Goal: Information Seeking & Learning: Learn about a topic

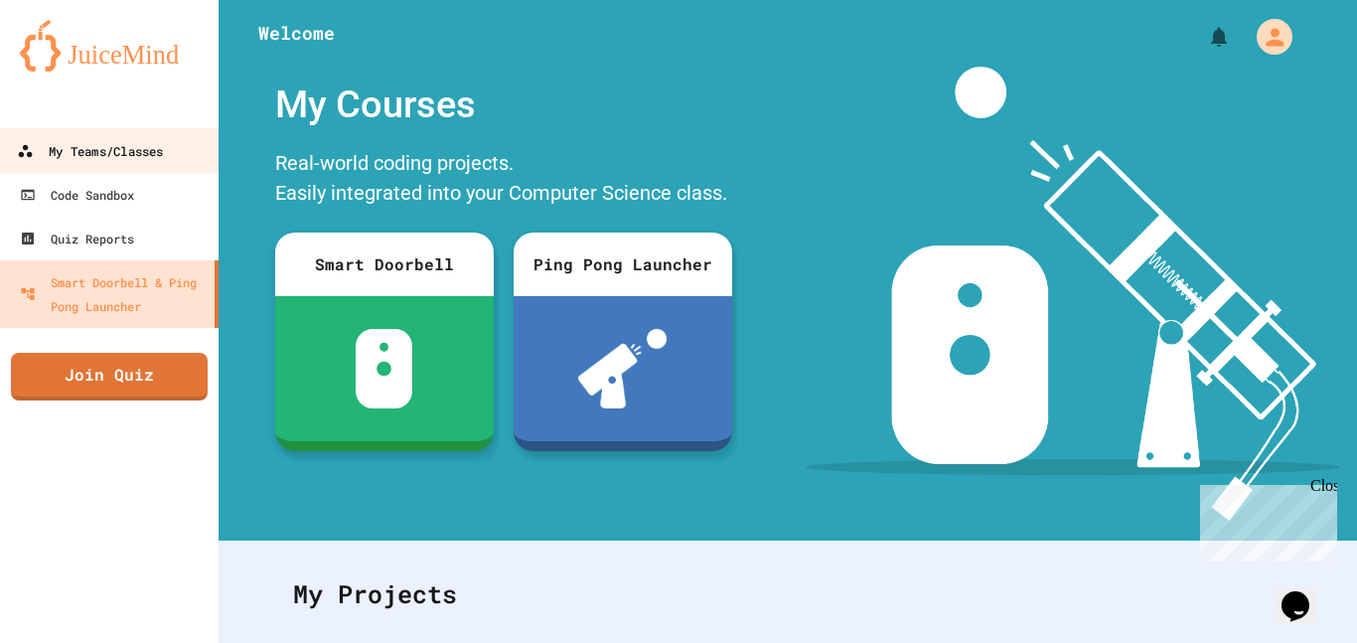
click at [181, 138] on link "My Teams/Classes" at bounding box center [110, 150] width 226 height 45
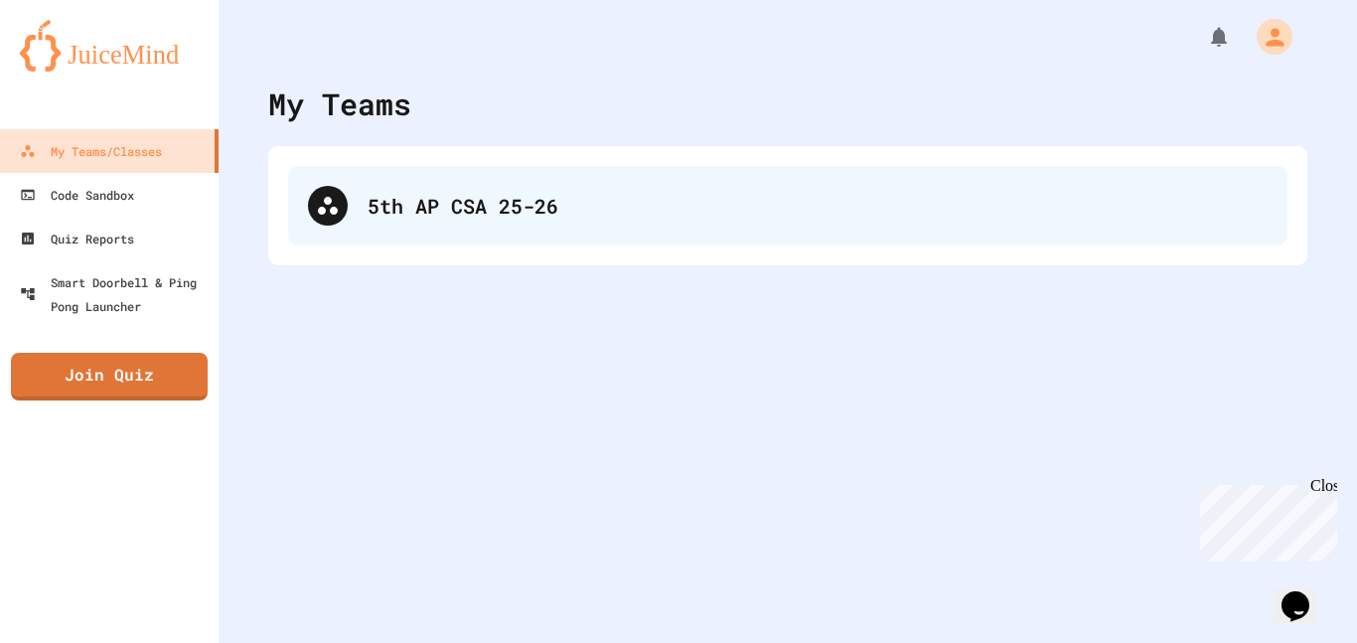
click at [463, 221] on div "5th AP CSA 25-26" at bounding box center [788, 205] width 1000 height 79
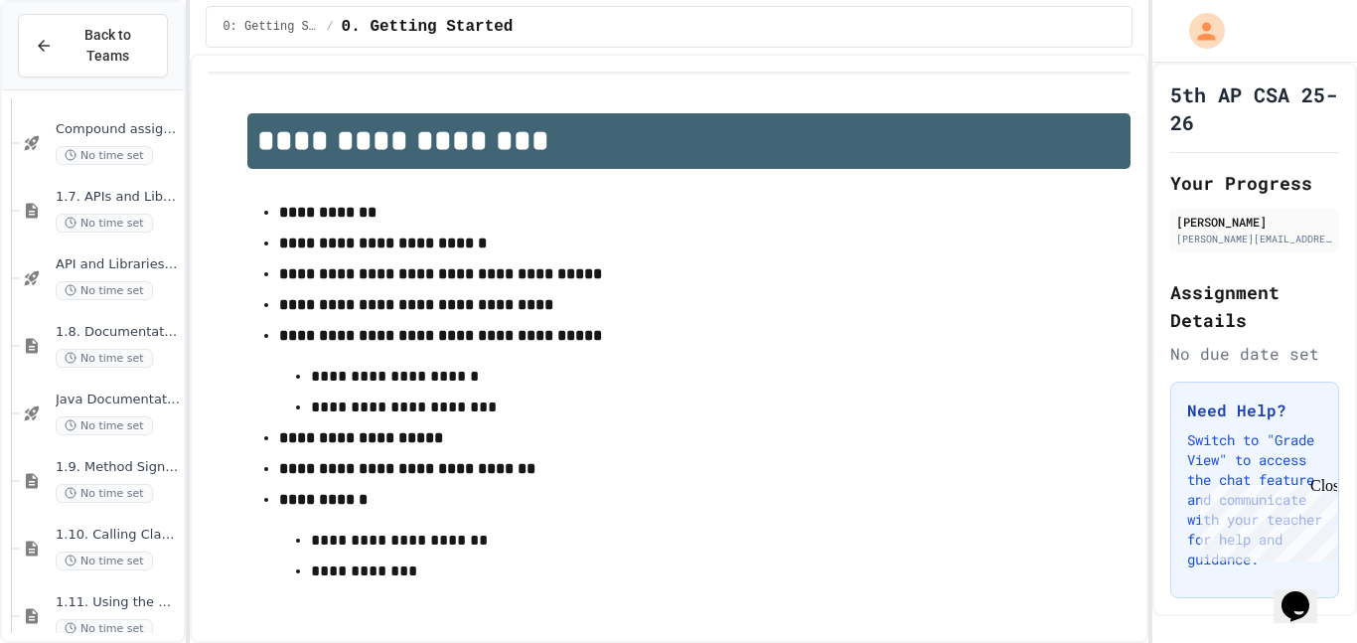
scroll to position [1425, 0]
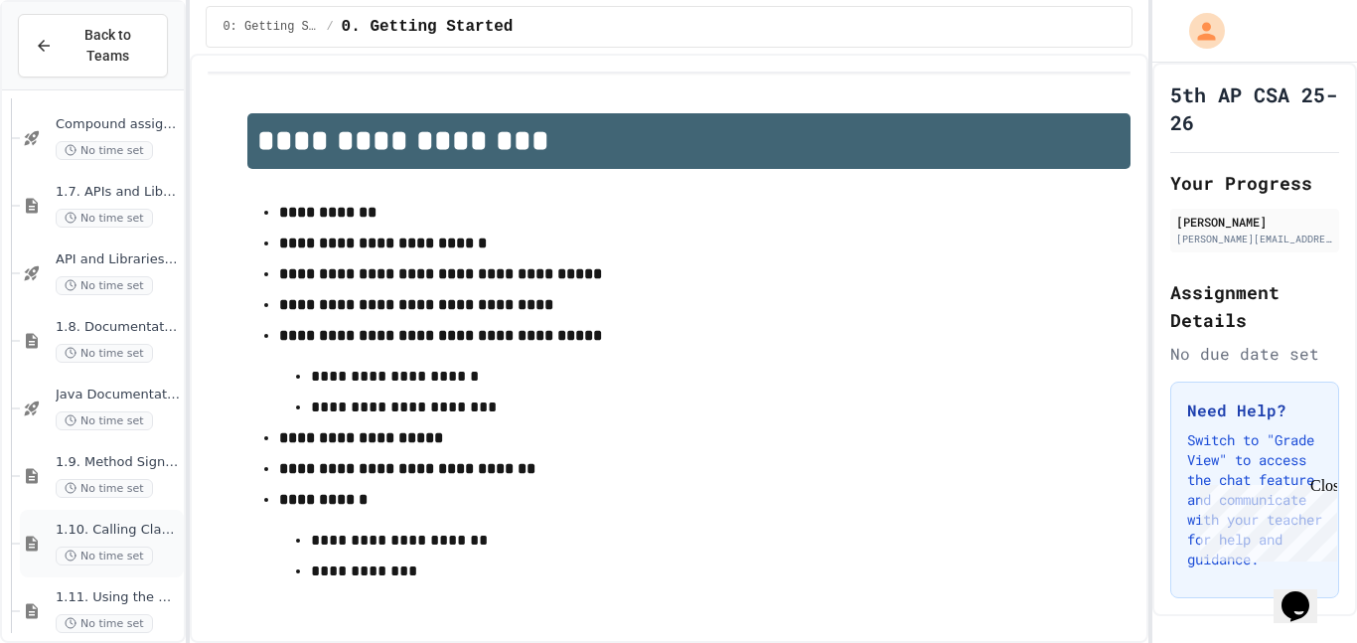
click at [144, 528] on span "1.10. Calling Class Methods" at bounding box center [118, 530] width 124 height 17
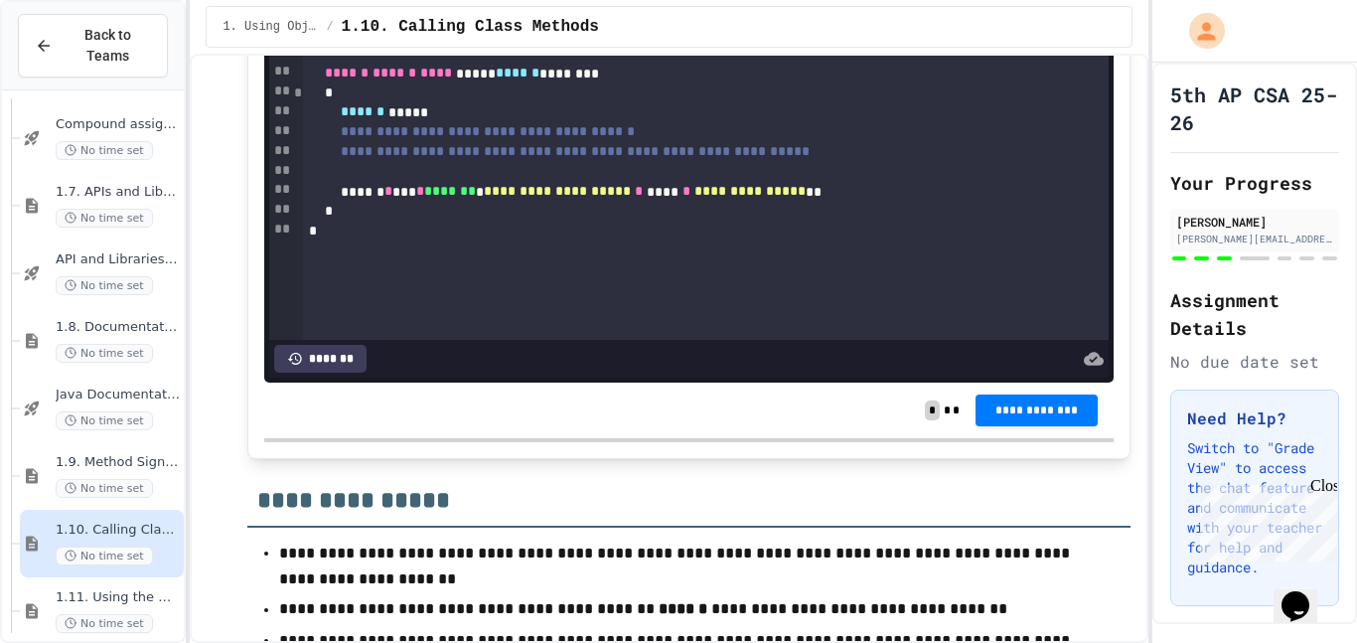
scroll to position [8606, 0]
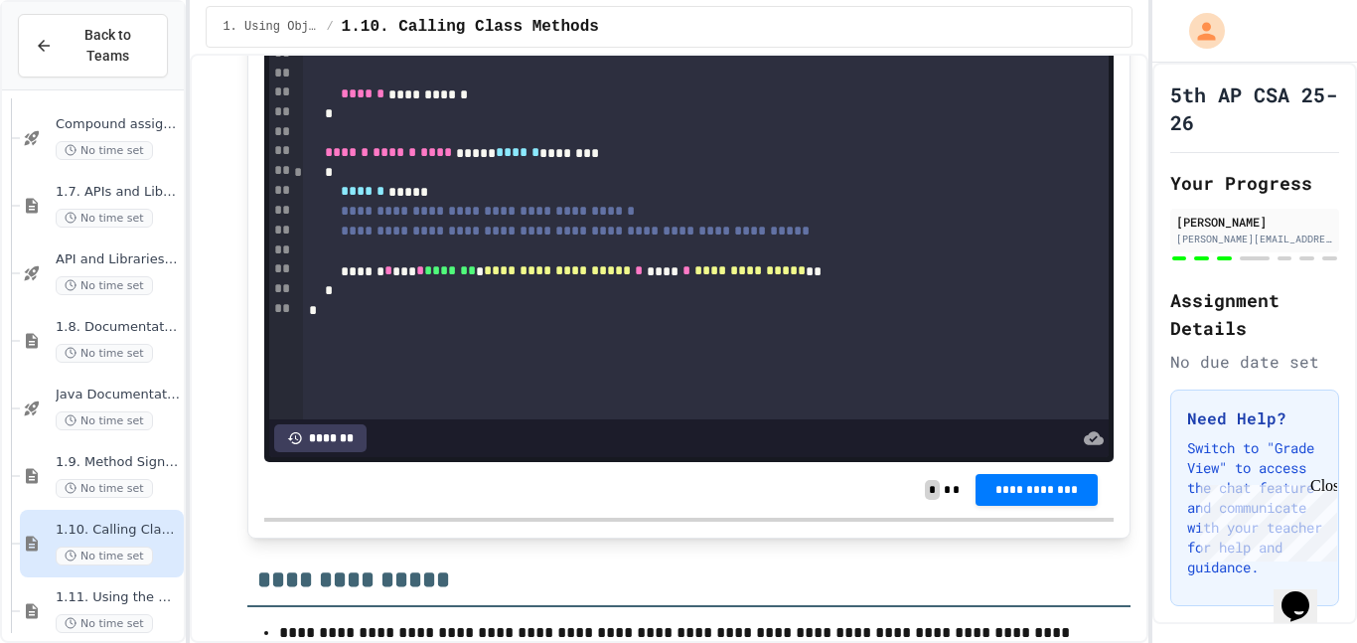
scroll to position [8526, 0]
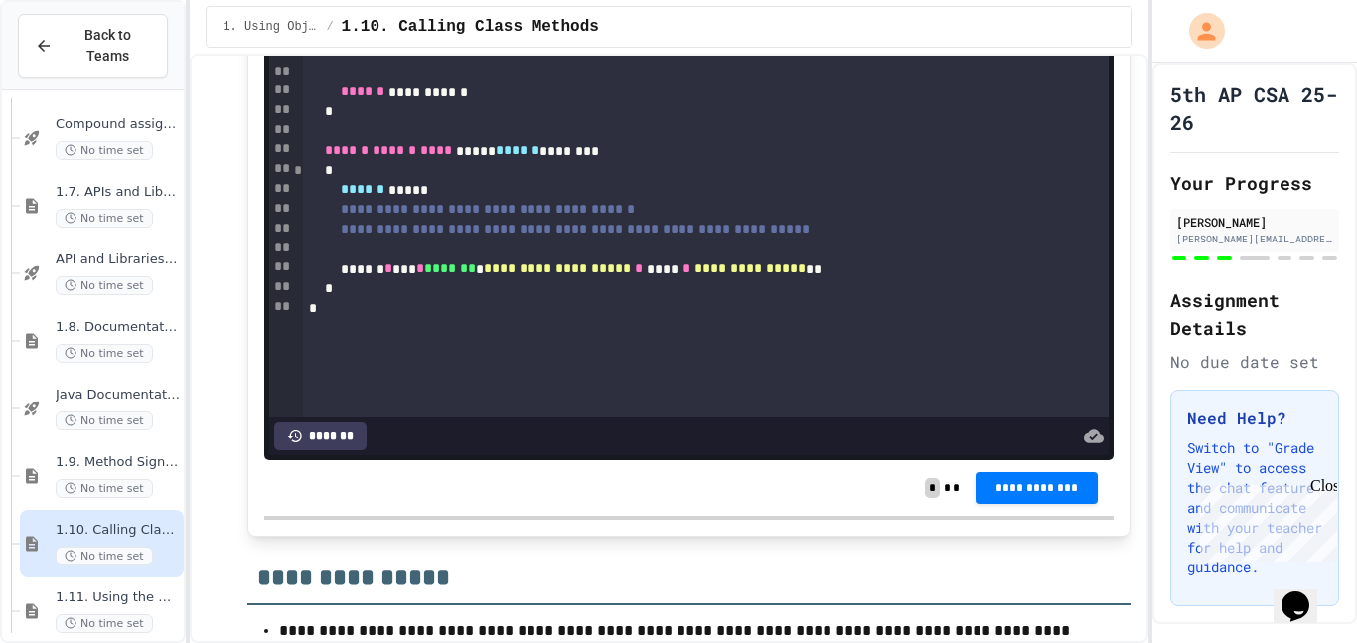
click at [442, 44] on div at bounding box center [705, 34] width 805 height 20
click at [479, 64] on div at bounding box center [705, 54] width 805 height 20
click at [488, 82] on div at bounding box center [705, 73] width 805 height 20
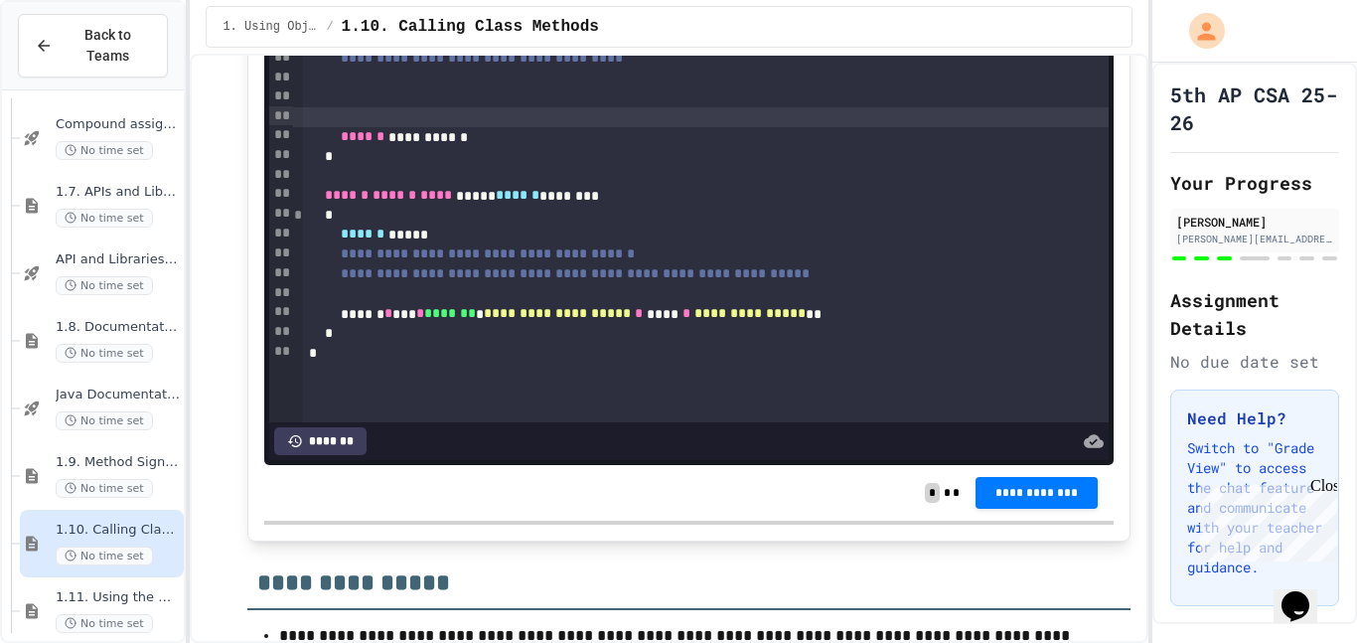
scroll to position [8521, 0]
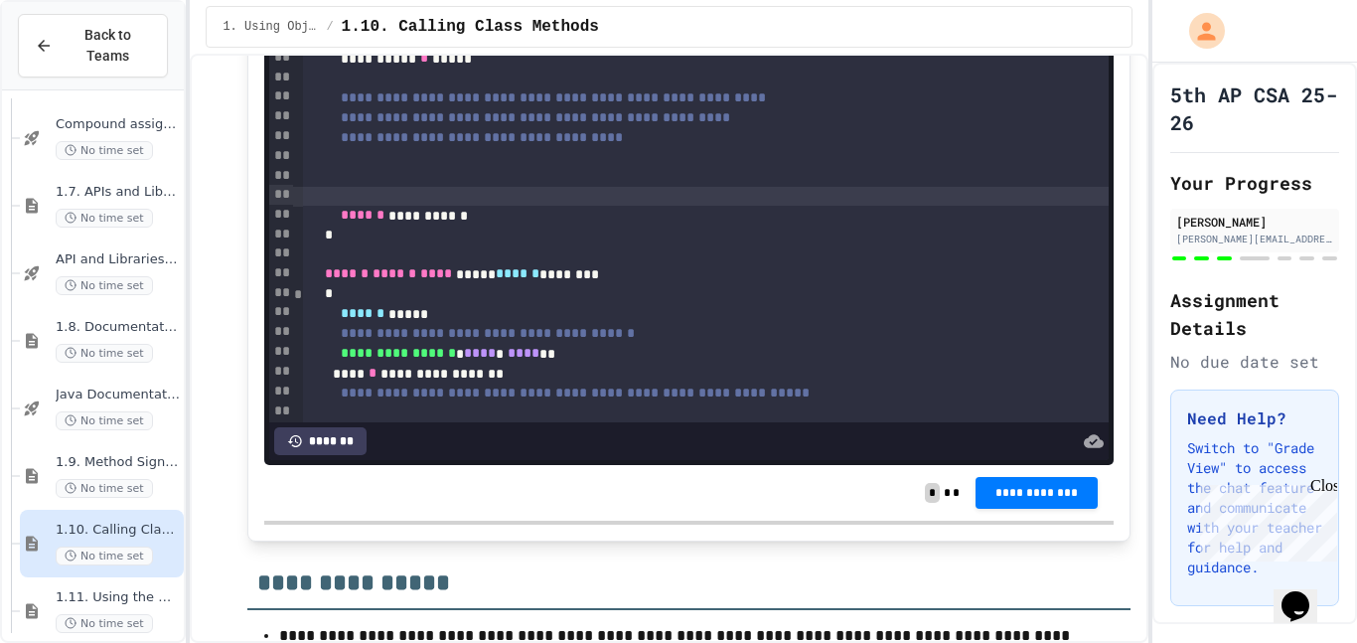
click at [1137, 195] on div "**********" at bounding box center [669, 348] width 958 height 589
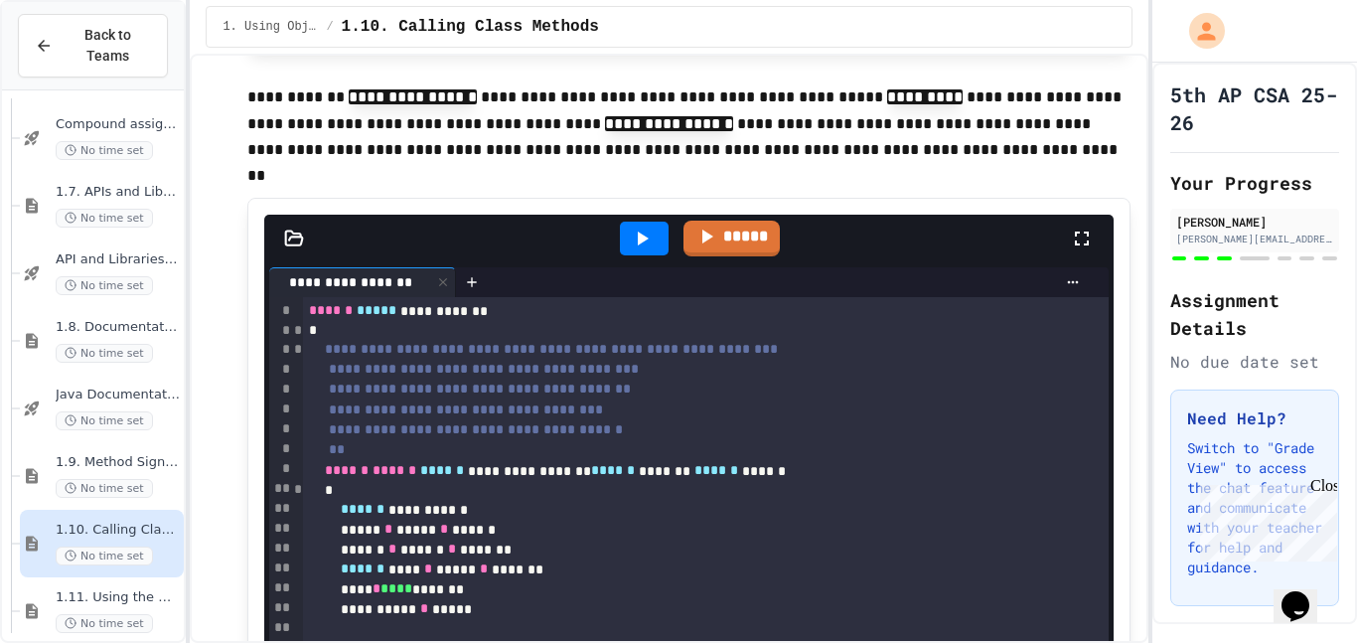
scroll to position [7982, 0]
